Goal: Find specific page/section: Find specific page/section

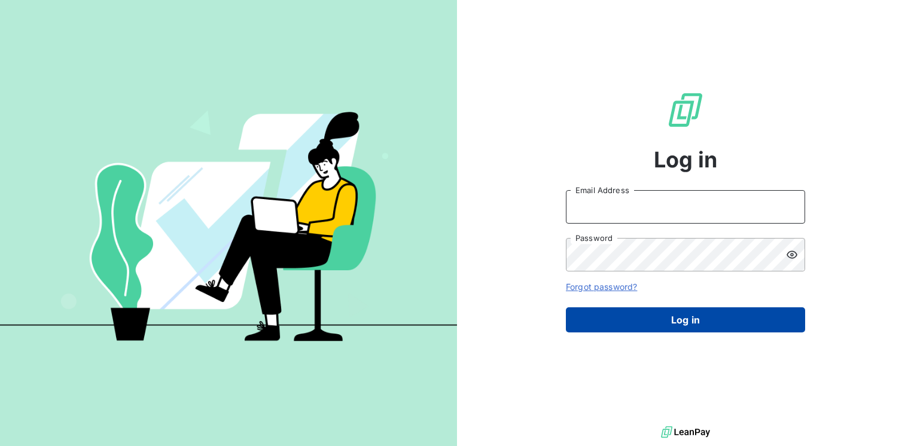
type input "[EMAIL_ADDRESS][DOMAIN_NAME]"
click at [693, 321] on button "Log in" at bounding box center [685, 319] width 239 height 25
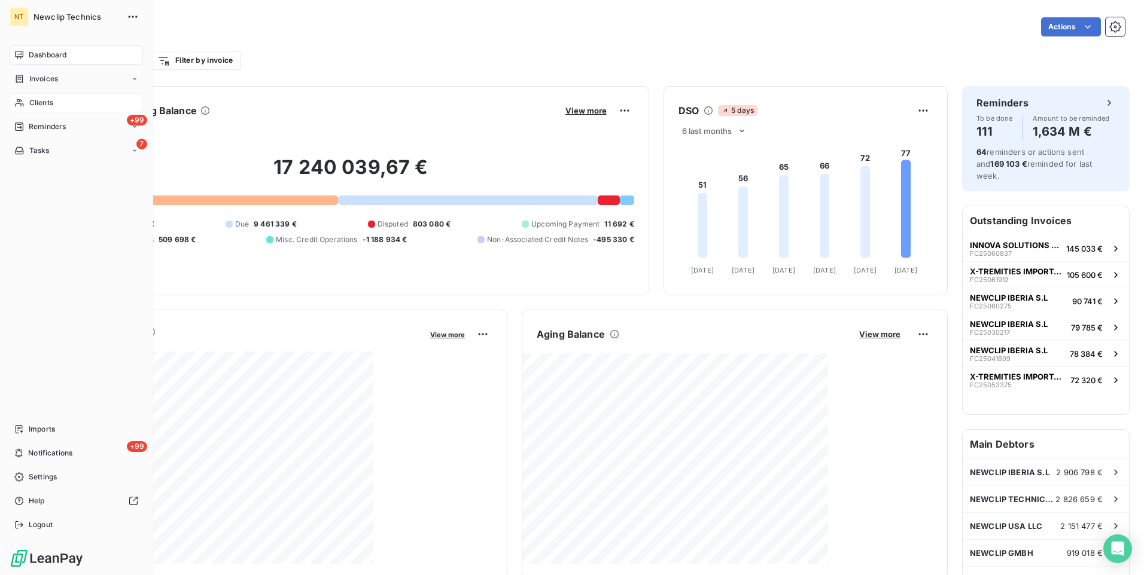
click at [40, 99] on span "Clients" at bounding box center [41, 103] width 24 height 11
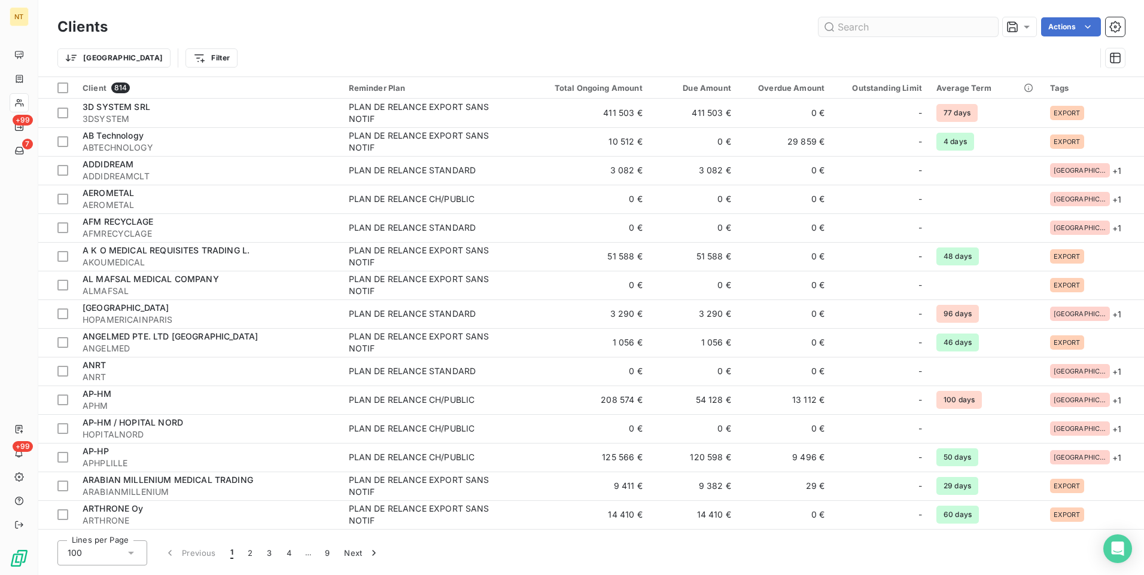
click at [840, 23] on input "text" at bounding box center [907, 26] width 179 height 19
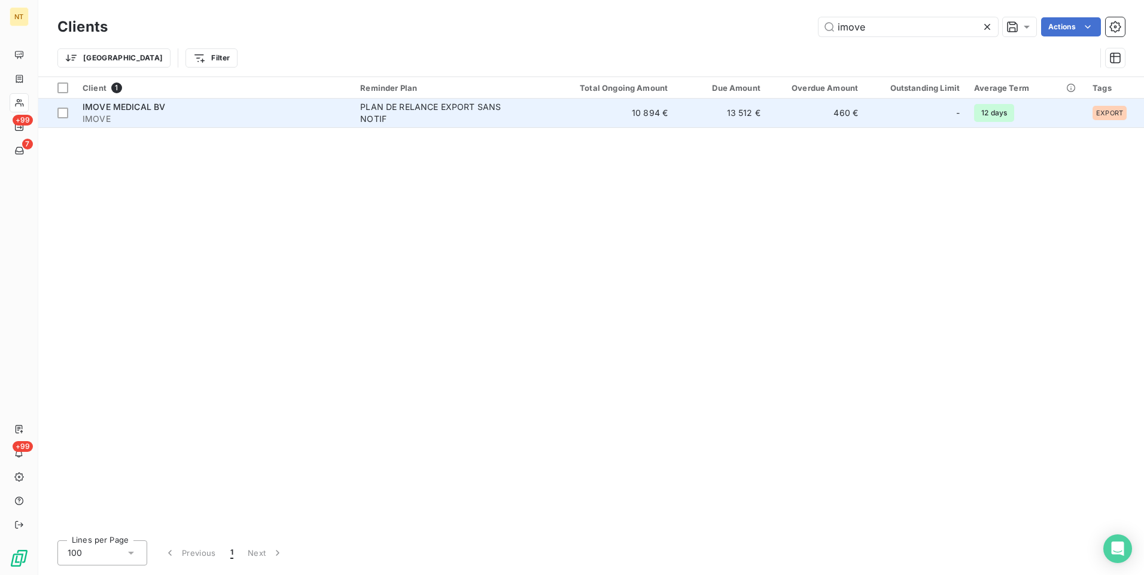
type input "imove"
click at [198, 108] on div "IMOVE MEDICAL BV" at bounding box center [214, 107] width 263 height 12
